Goal: Task Accomplishment & Management: Manage account settings

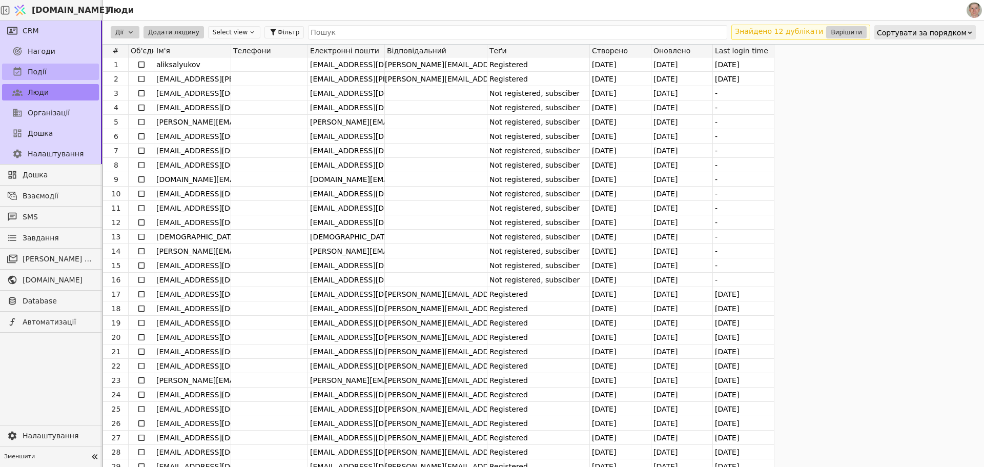
drag, startPoint x: 49, startPoint y: 51, endPoint x: 81, endPoint y: 67, distance: 36.2
click at [49, 51] on span "Нагоди" at bounding box center [42, 51] width 28 height 11
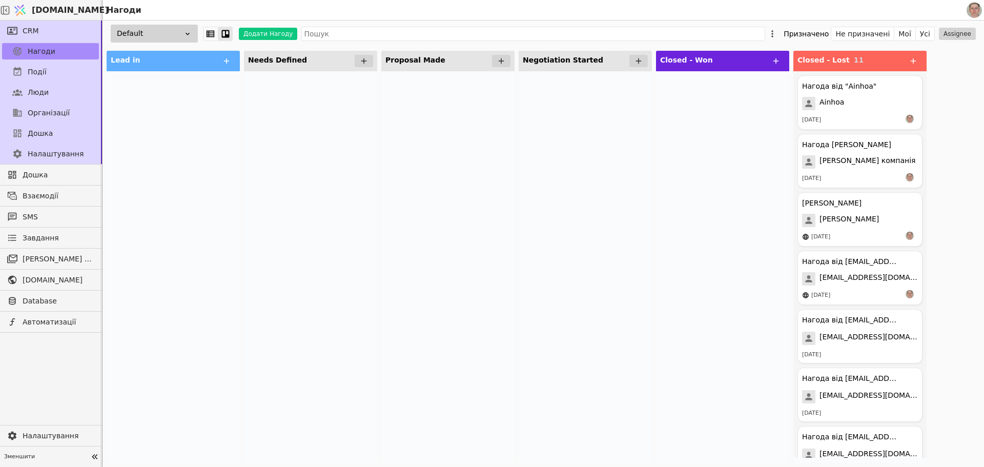
click at [188, 37] on icon at bounding box center [187, 34] width 8 height 8
click at [186, 75] on div "HR" at bounding box center [146, 71] width 103 height 19
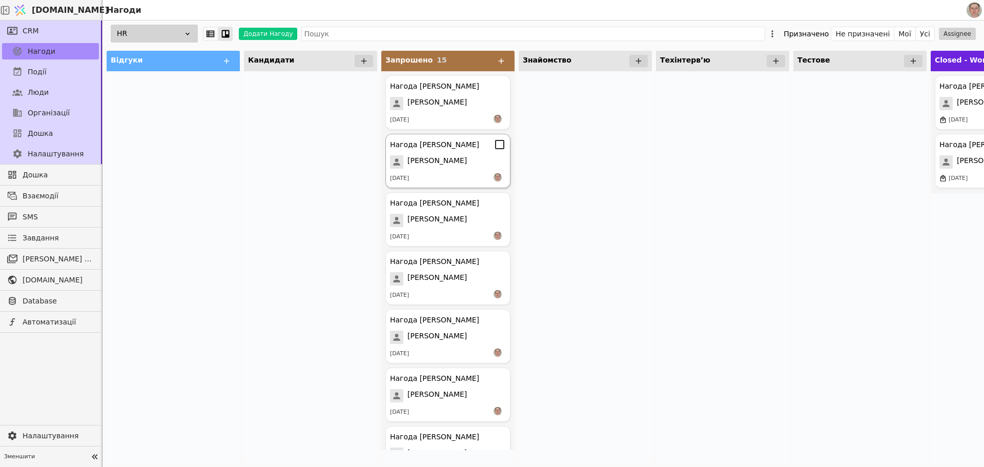
click at [457, 153] on div "Нагода [PERSON_NAME] [PERSON_NAME] [DATE]" at bounding box center [447, 161] width 125 height 54
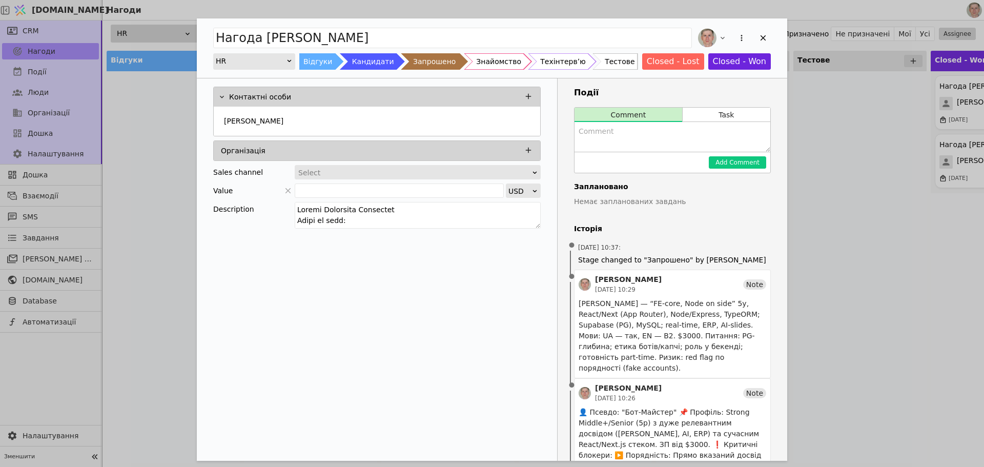
click at [635, 130] on textarea "Add Opportunity" at bounding box center [673, 137] width 196 height 30
type textarea "Починав зі слюсара. Погано пояснював про постгрес. флегматичний"
click at [730, 163] on button "Add Comment" at bounding box center [737, 162] width 57 height 12
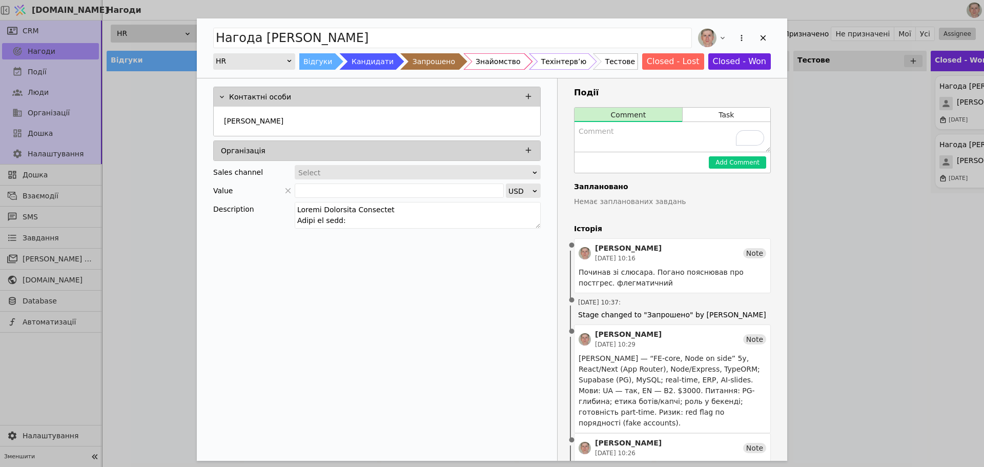
click at [500, 59] on div "Знайомство" at bounding box center [498, 61] width 45 height 16
click at [671, 135] on textarea "To enrich screen reader interactions, please activate Accessibility in Grammarl…" at bounding box center [673, 137] width 196 height 30
type textarea "Відсіяти. Мало досвіду."
click at [415, 115] on div "[PERSON_NAME]" at bounding box center [377, 122] width 314 height 18
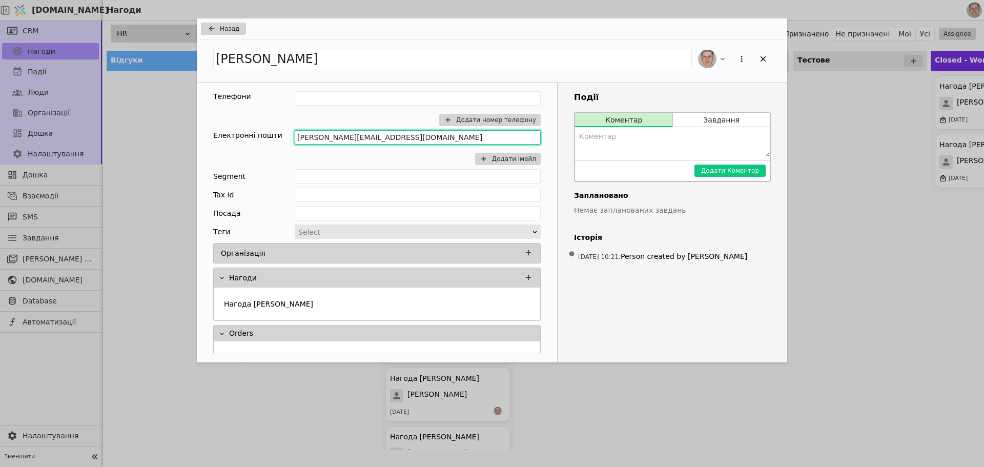
drag, startPoint x: 412, startPoint y: 134, endPoint x: 258, endPoint y: 139, distance: 154.4
click at [258, 139] on div "Електронні пошти [PERSON_NAME][EMAIL_ADDRESS][DOMAIN_NAME] Додати імейл" at bounding box center [377, 147] width 328 height 35
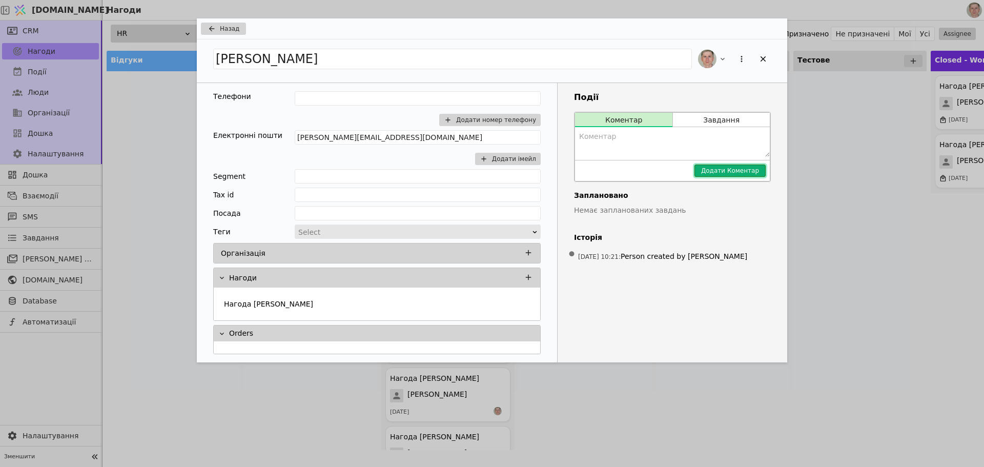
click at [734, 171] on button "Додати Коментар" at bounding box center [730, 171] width 71 height 12
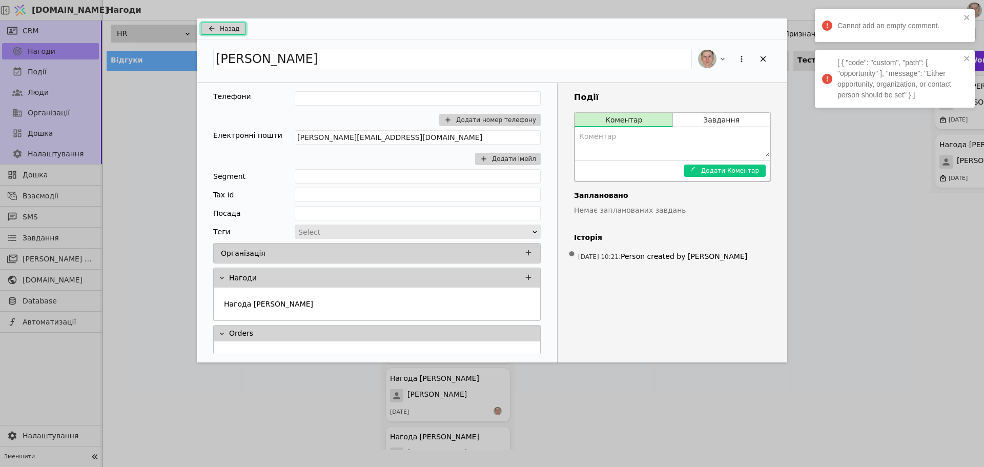
click at [219, 28] on button "Назад" at bounding box center [223, 29] width 45 height 12
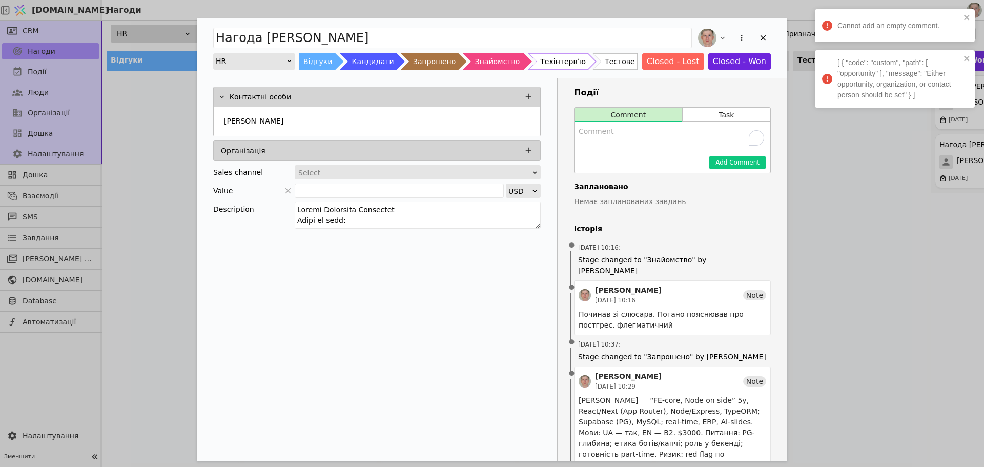
click at [650, 140] on textarea "To enrich screen reader interactions, please activate Accessibility in Grammarl…" at bounding box center [673, 137] width 196 height 30
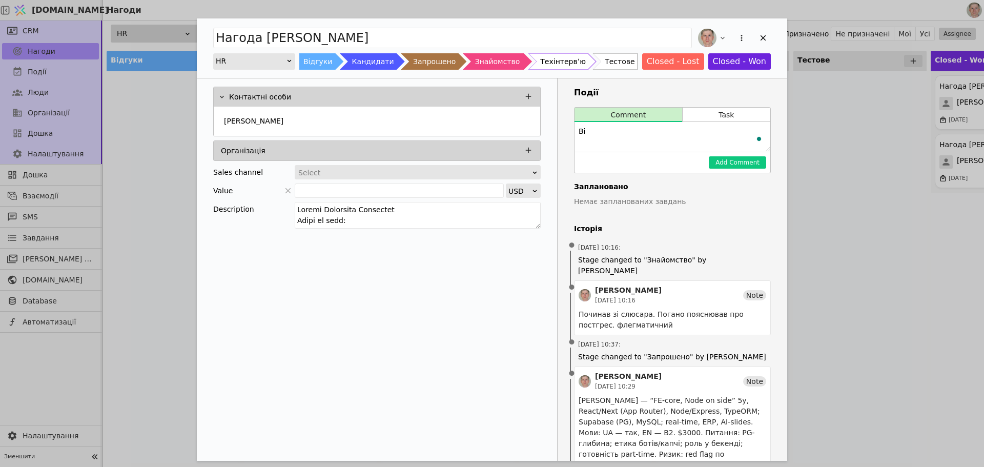
type textarea "В"
type textarea "Мало досвіду."
click at [738, 167] on button "Add Comment" at bounding box center [737, 162] width 57 height 12
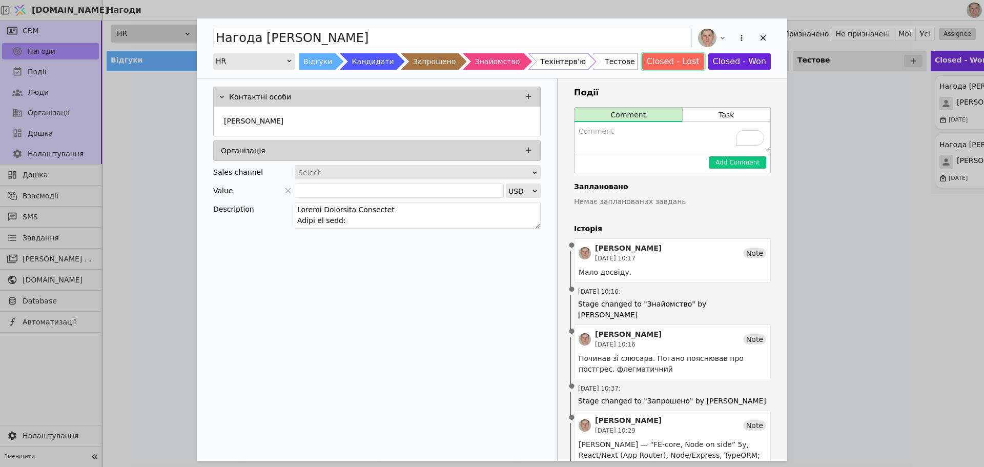
click at [662, 60] on button "Closed - Lost" at bounding box center [673, 61] width 62 height 16
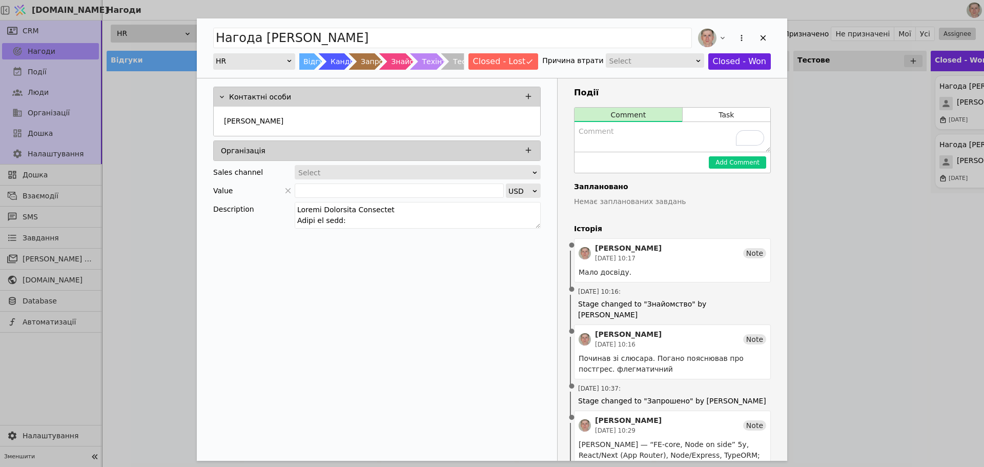
click at [646, 62] on div "Select" at bounding box center [651, 61] width 85 height 14
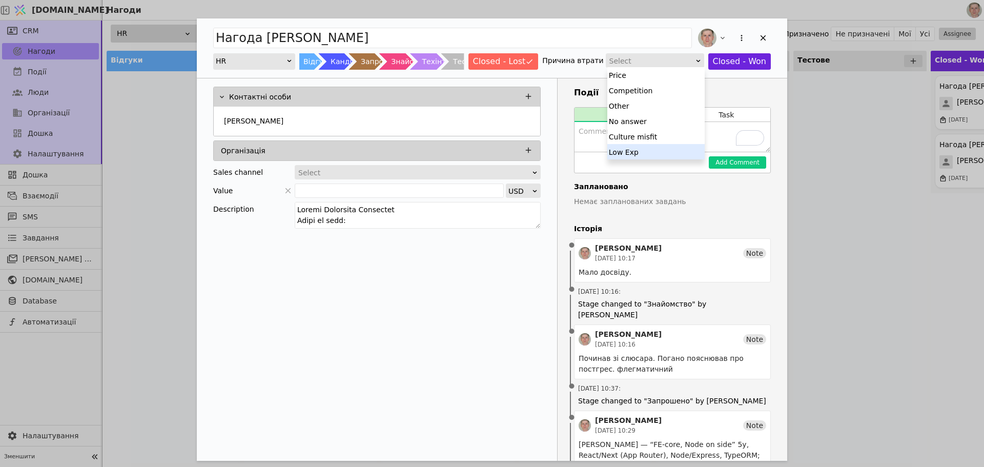
click at [649, 149] on div "Low Exp" at bounding box center [655, 151] width 97 height 15
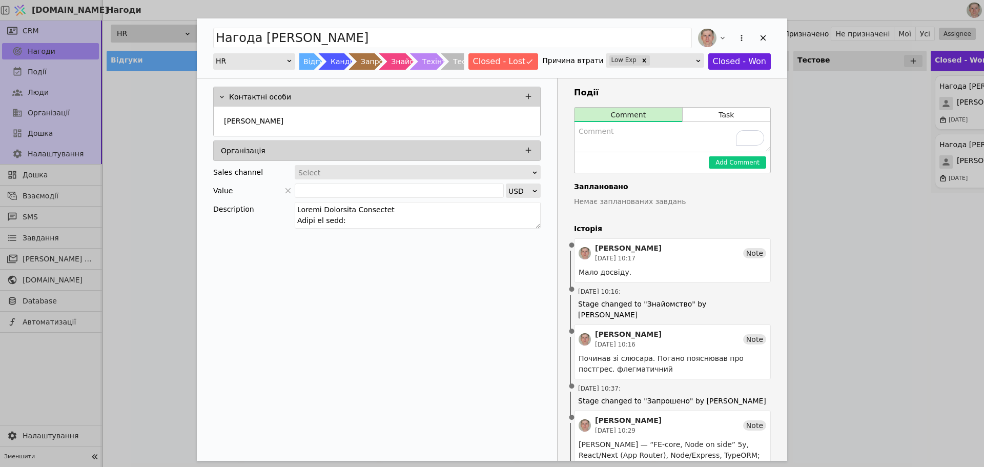
drag, startPoint x: 538, startPoint y: 283, endPoint x: 546, endPoint y: 269, distance: 16.3
click at [538, 283] on div "Контактні особи [PERSON_NAME] Організація Sales channel Select Value USD Descri…" at bounding box center [377, 404] width 361 height 652
